Goal: Information Seeking & Learning: Learn about a topic

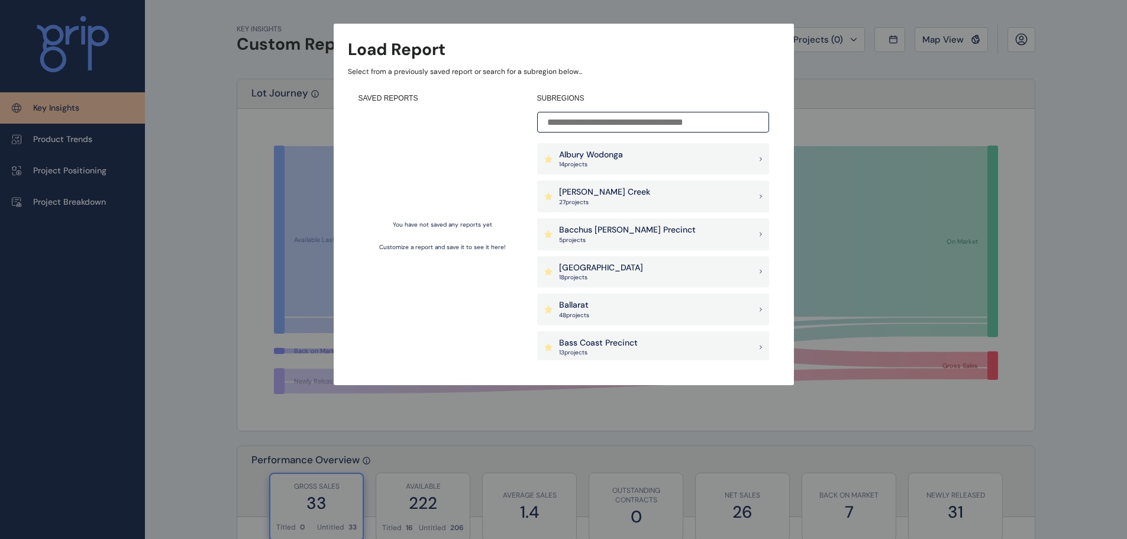
click at [740, 188] on div "[PERSON_NAME] Creek 27 project s" at bounding box center [653, 196] width 232 height 32
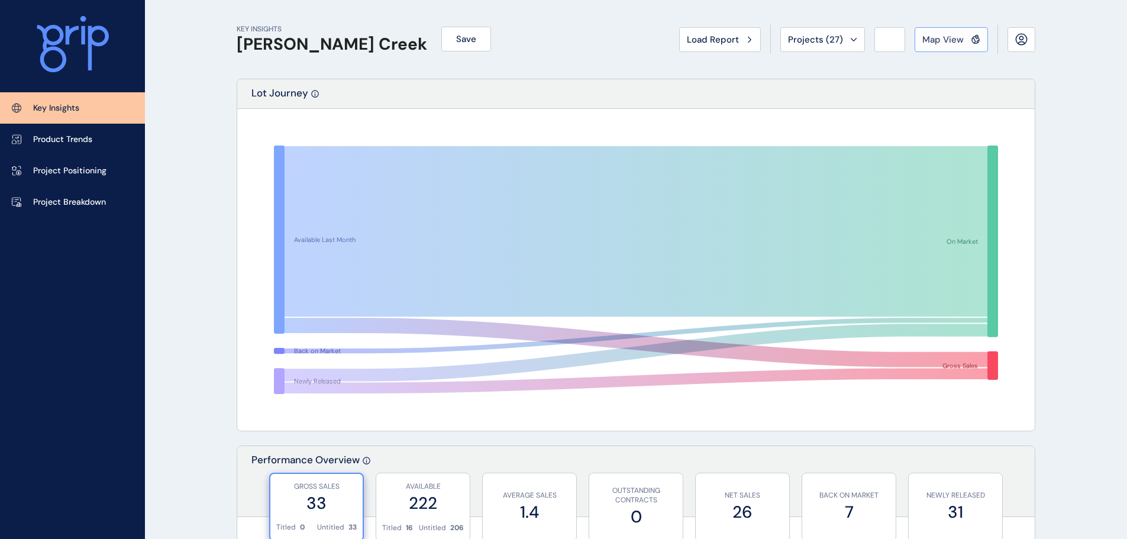
click at [966, 41] on div "Map View" at bounding box center [951, 40] width 58 height 12
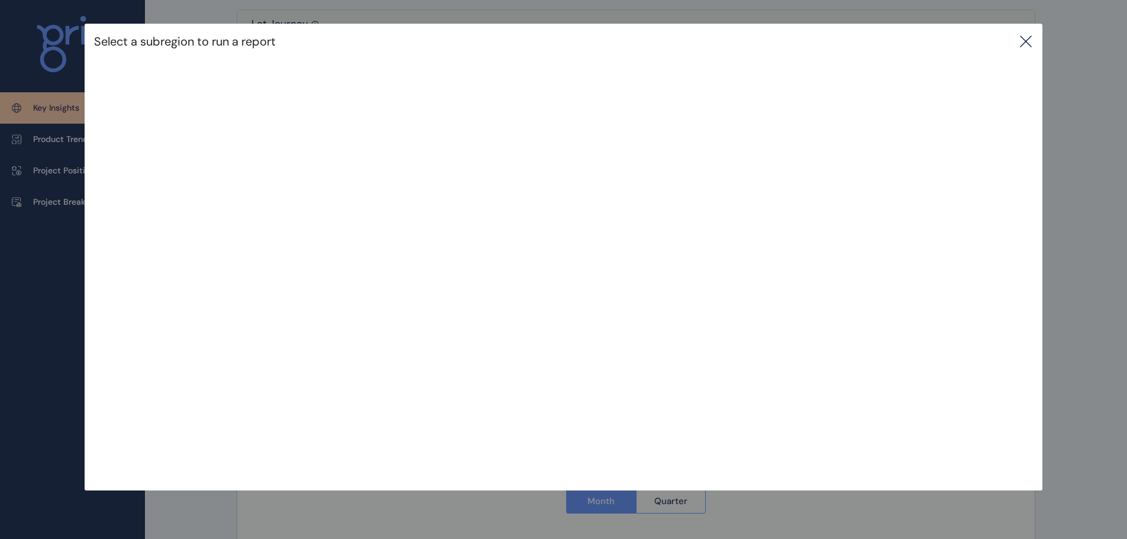
scroll to position [70, 0]
click at [1026, 40] on icon at bounding box center [1026, 41] width 14 height 14
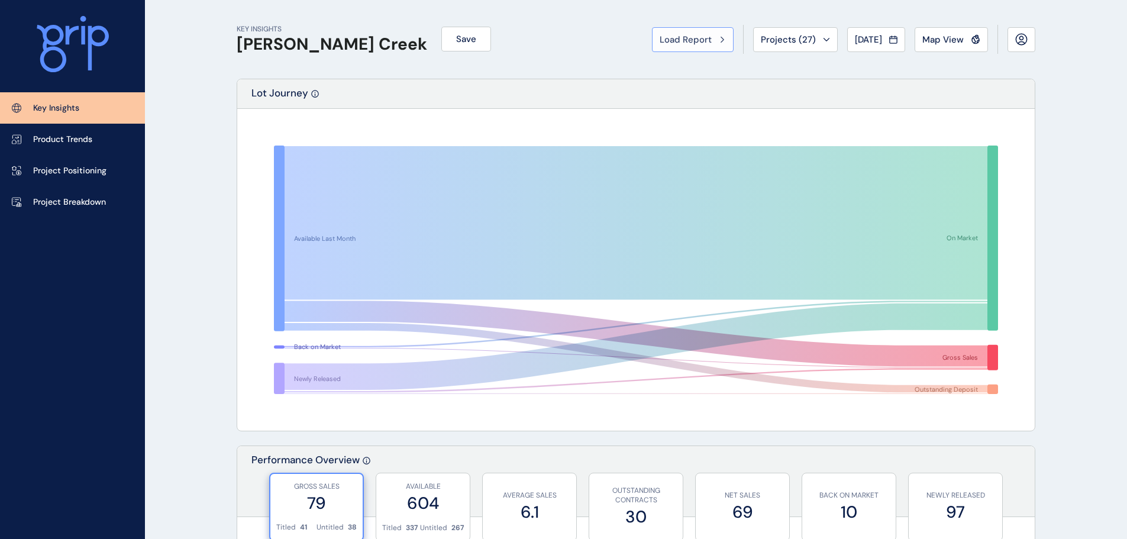
scroll to position [1, 0]
click at [699, 41] on span "Load Report" at bounding box center [686, 39] width 52 height 12
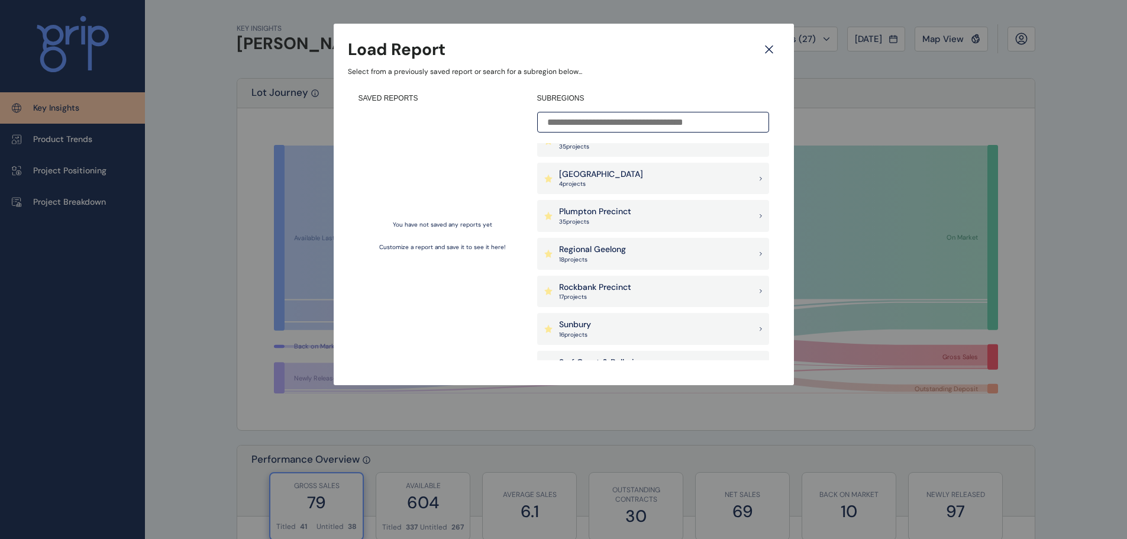
scroll to position [828, 0]
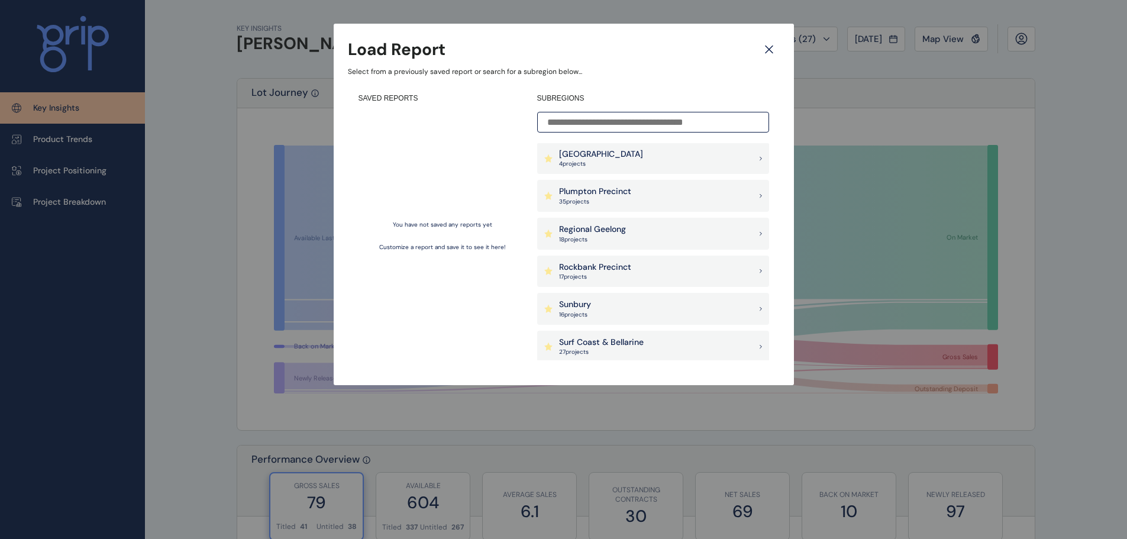
click at [711, 198] on div "Plumpton Precinct 35 project s" at bounding box center [653, 196] width 232 height 32
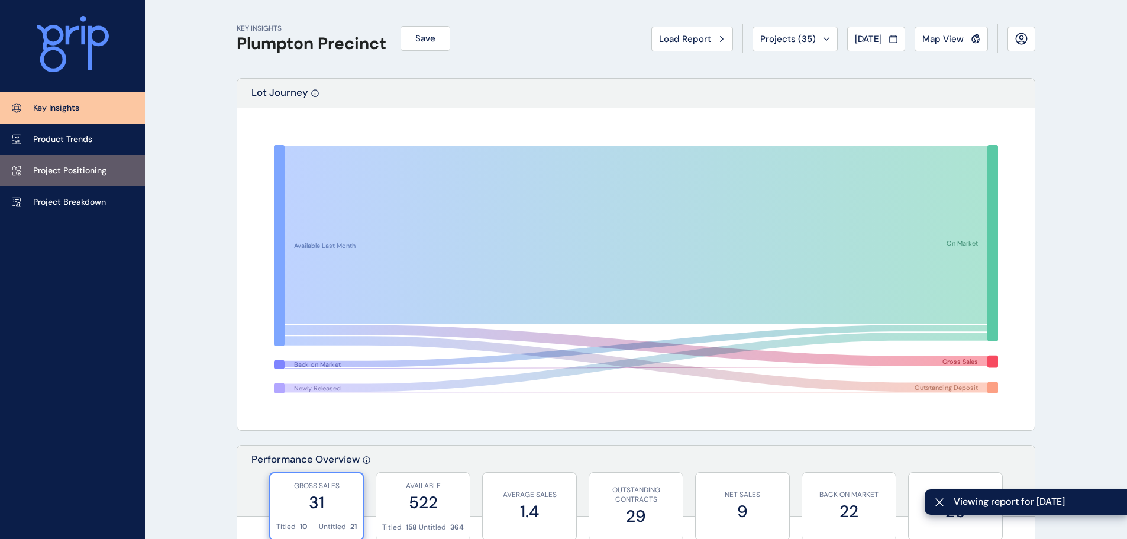
click at [73, 175] on p "Project Positioning" at bounding box center [69, 171] width 73 height 12
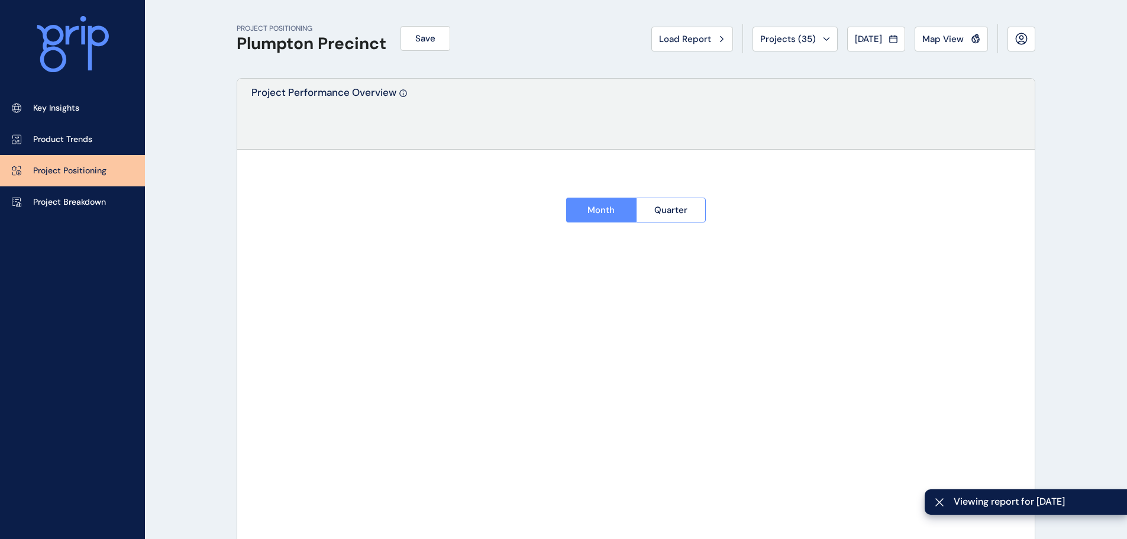
type input "**********"
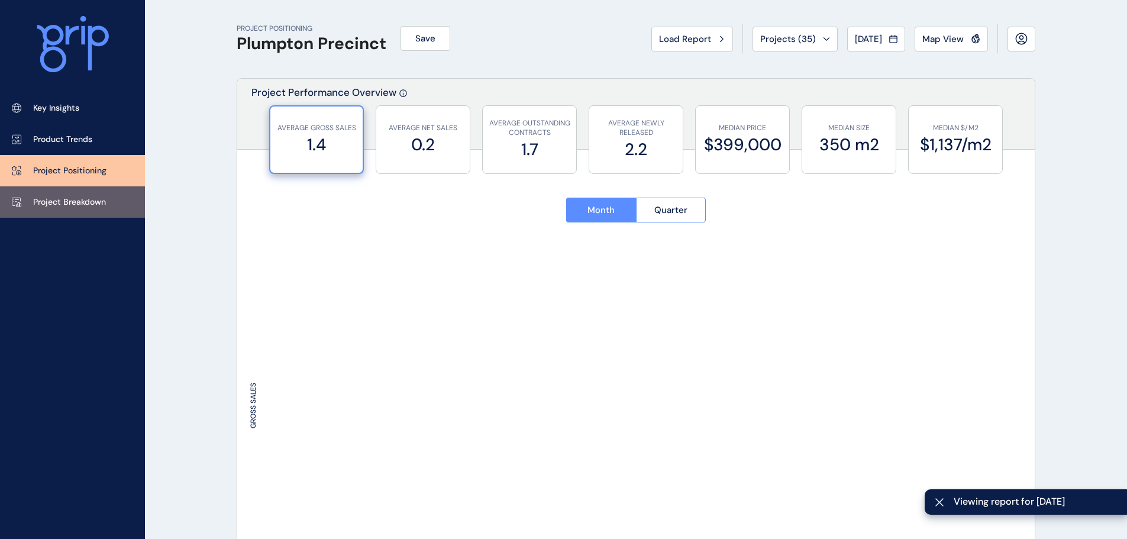
click at [76, 209] on link "Project Breakdown" at bounding box center [72, 201] width 145 height 31
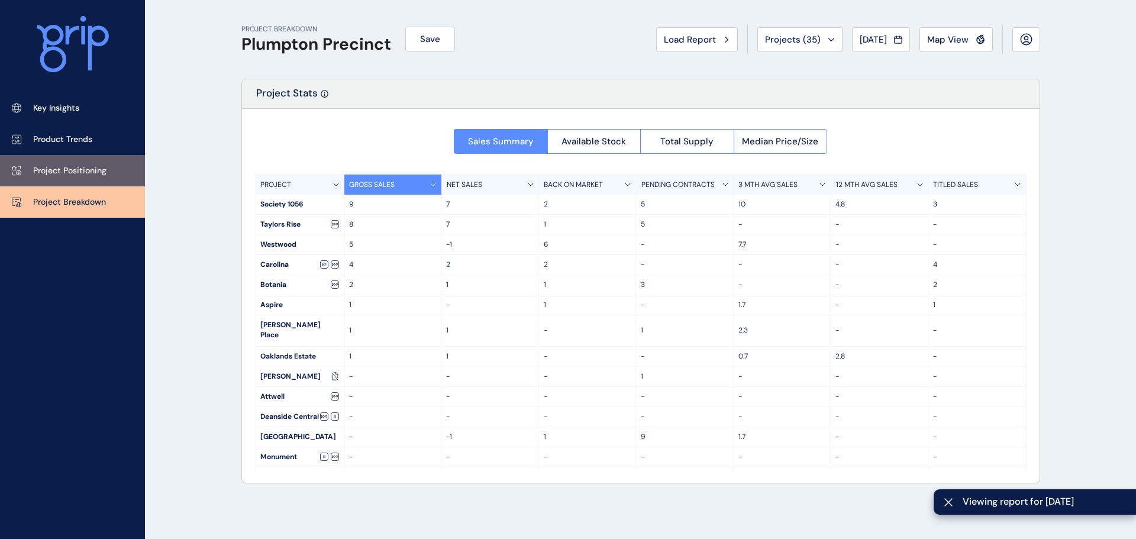
click at [98, 171] on p "Project Positioning" at bounding box center [69, 171] width 73 height 12
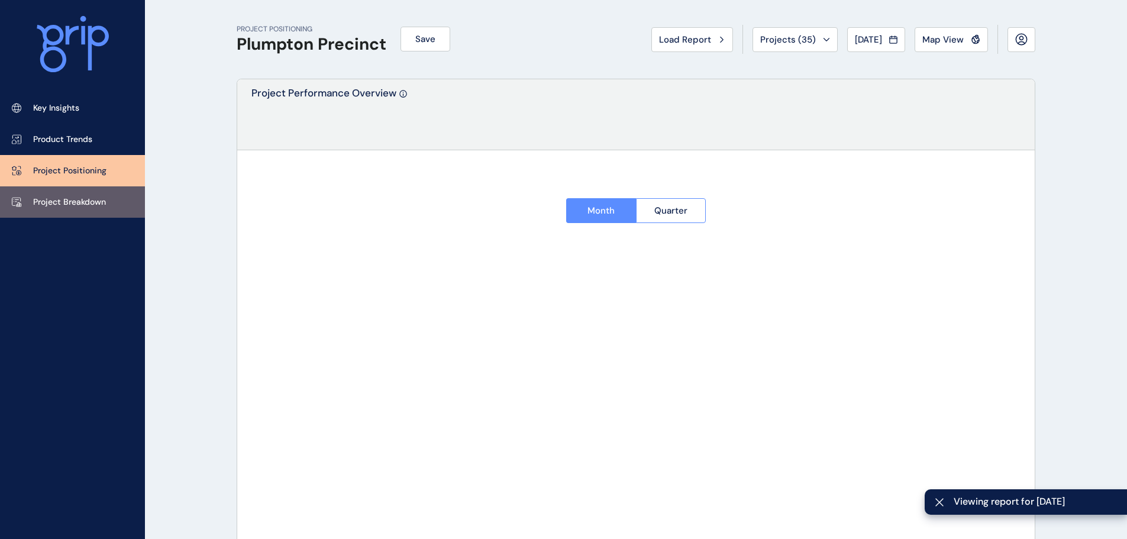
type input "**********"
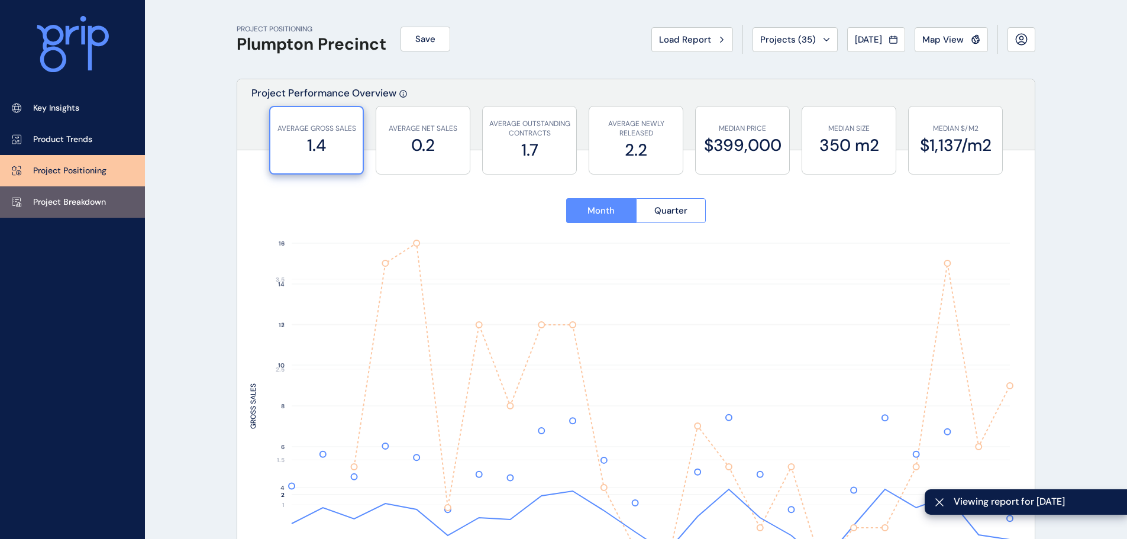
click at [100, 196] on p "Project Breakdown" at bounding box center [69, 202] width 73 height 12
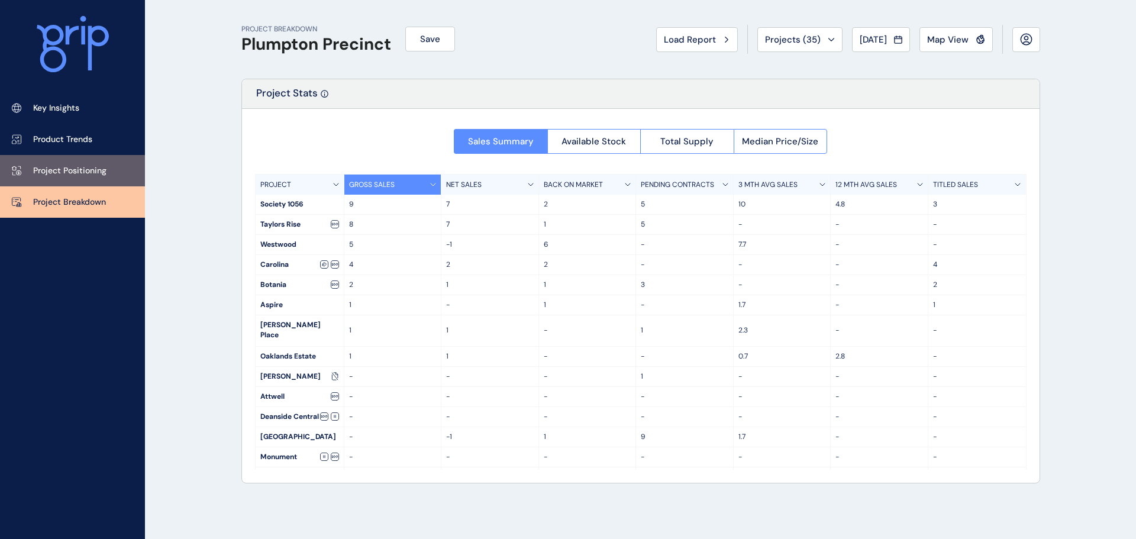
click at [89, 165] on p "Project Positioning" at bounding box center [69, 171] width 73 height 12
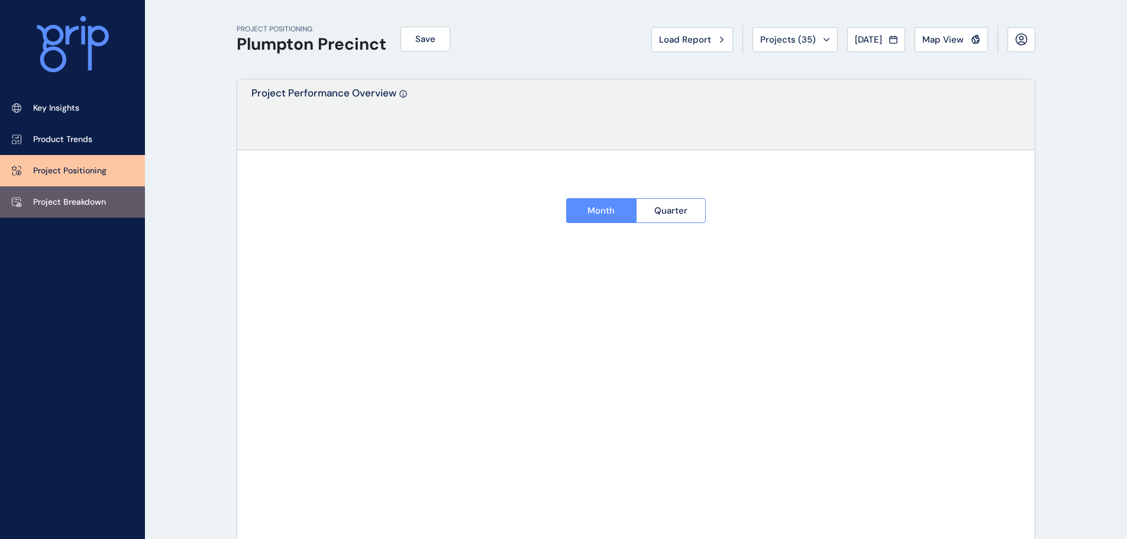
type input "**********"
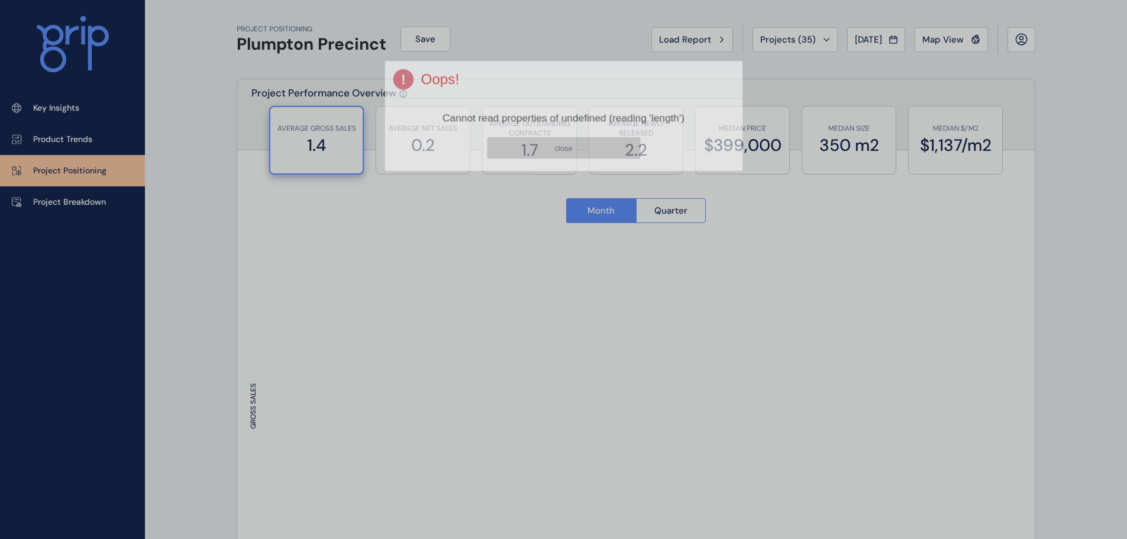
click at [104, 197] on div at bounding box center [563, 269] width 1127 height 539
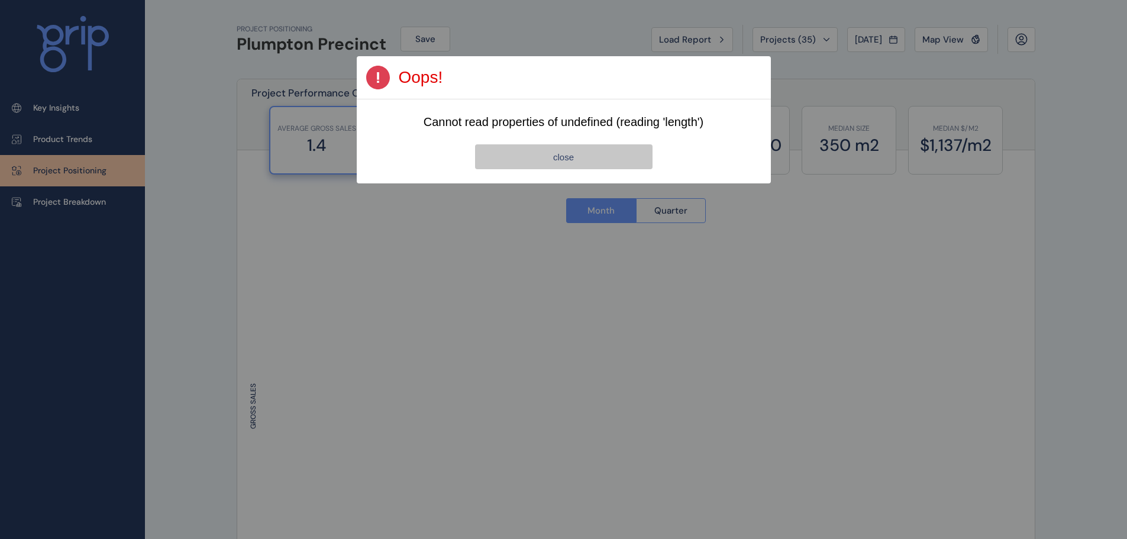
click at [535, 157] on button "close" at bounding box center [563, 156] width 177 height 25
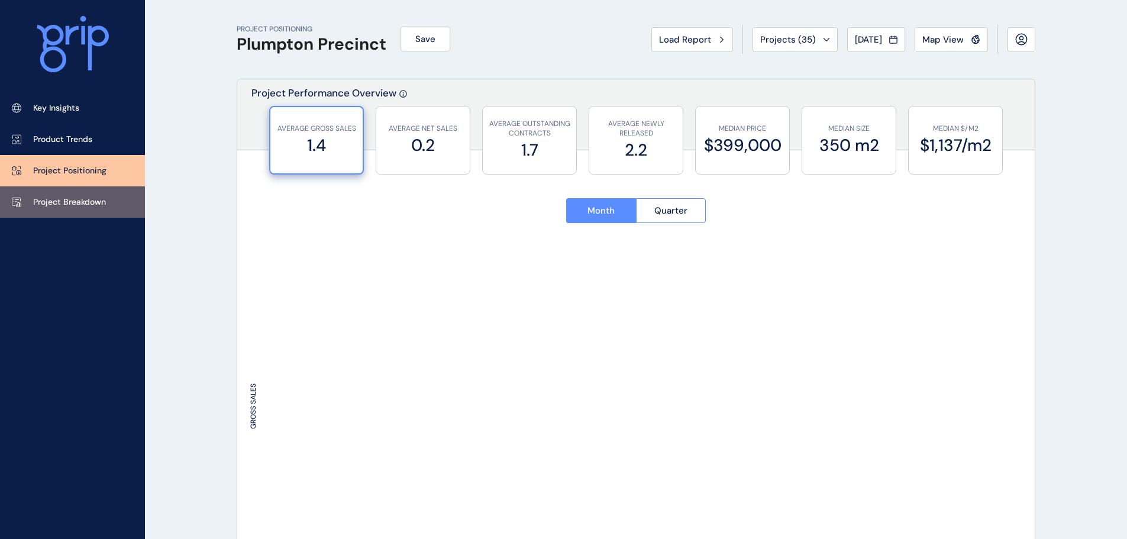
click at [128, 201] on link "Project Breakdown" at bounding box center [72, 201] width 145 height 31
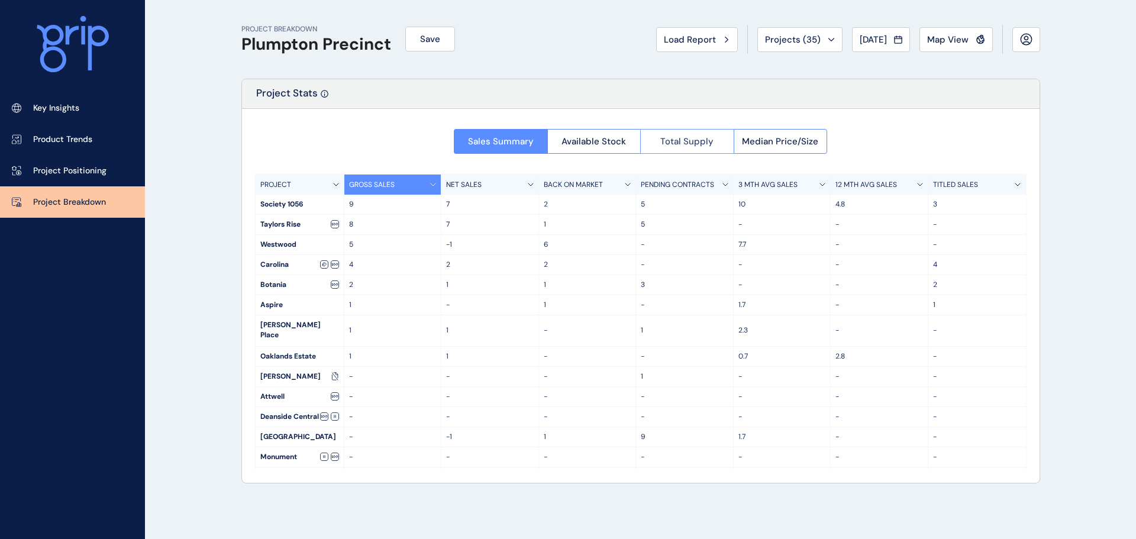
click at [721, 148] on button "Total Supply" at bounding box center [686, 141] width 93 height 25
